Goal: Information Seeking & Learning: Learn about a topic

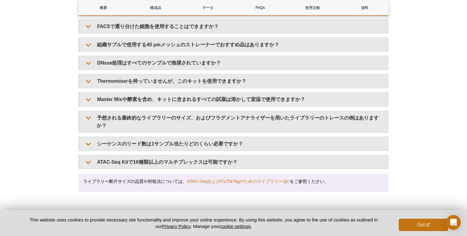
scroll to position [1293, 0]
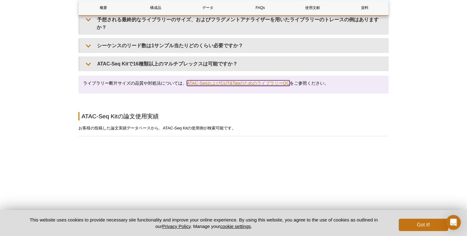
click at [221, 80] on link "ATAC-SeqおよびCUT&TagのためのライブラリーQC" at bounding box center [238, 83] width 103 height 6
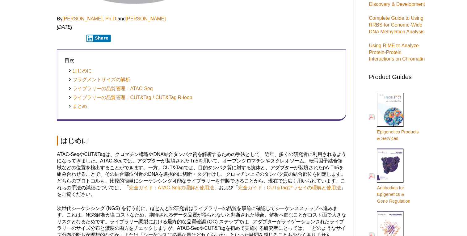
scroll to position [196, 0]
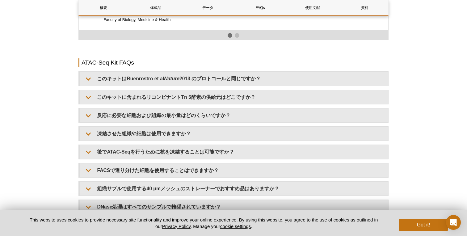
scroll to position [1169, 0]
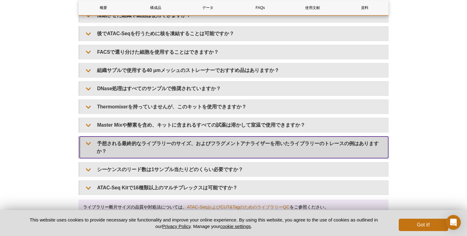
click at [201, 140] on summary "予想される最終的なライブラリーのサイズ、およびフラグメントアナライザーを用いたライブラリーのトレースの例はありますか？" at bounding box center [234, 147] width 308 height 22
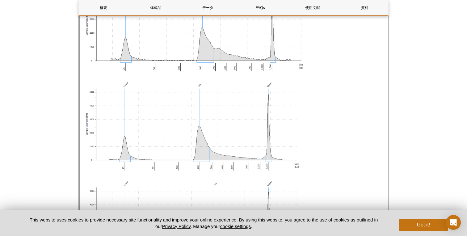
scroll to position [1354, 0]
